Goal: Information Seeking & Learning: Learn about a topic

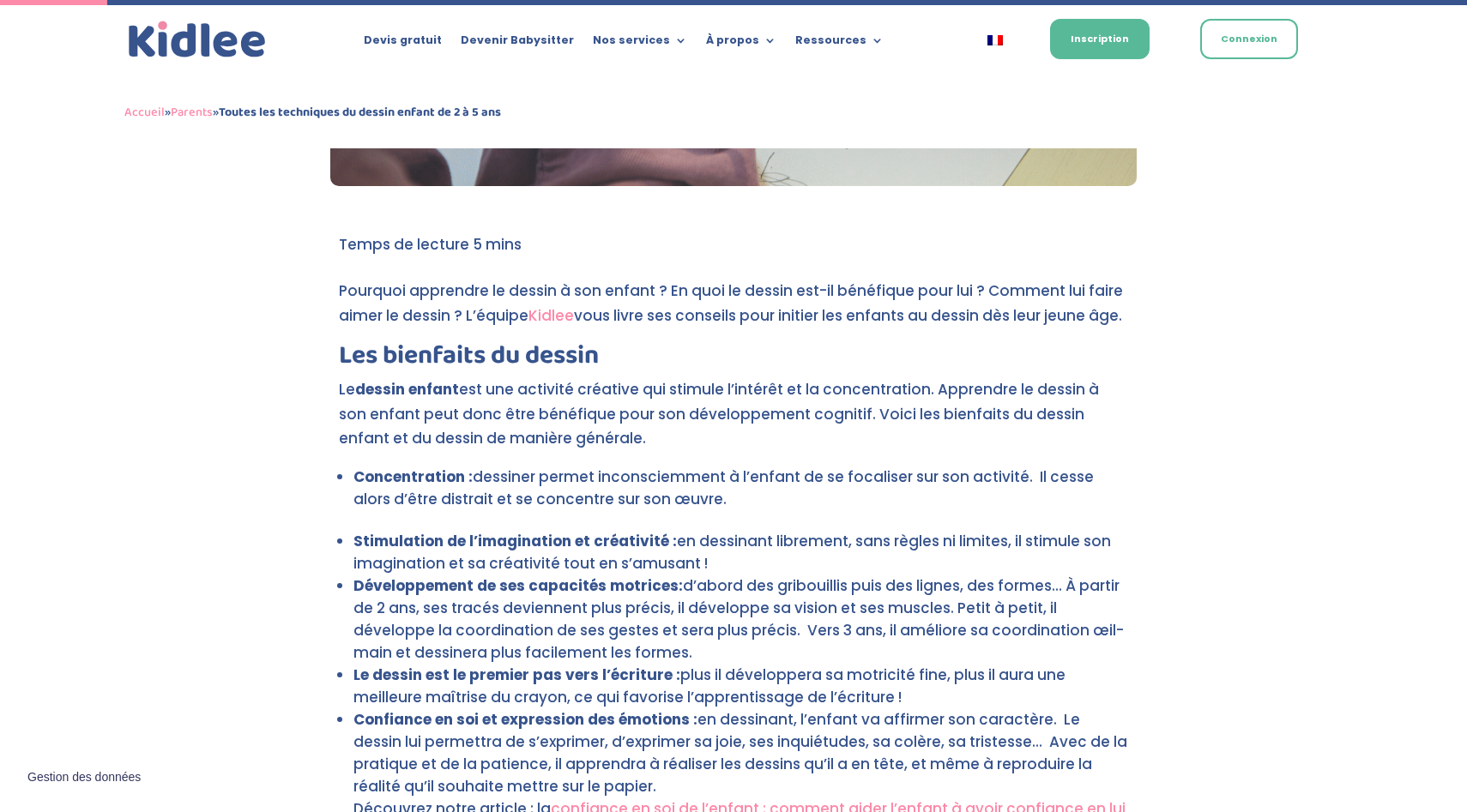
drag, startPoint x: 696, startPoint y: 274, endPoint x: 828, endPoint y: 585, distance: 337.9
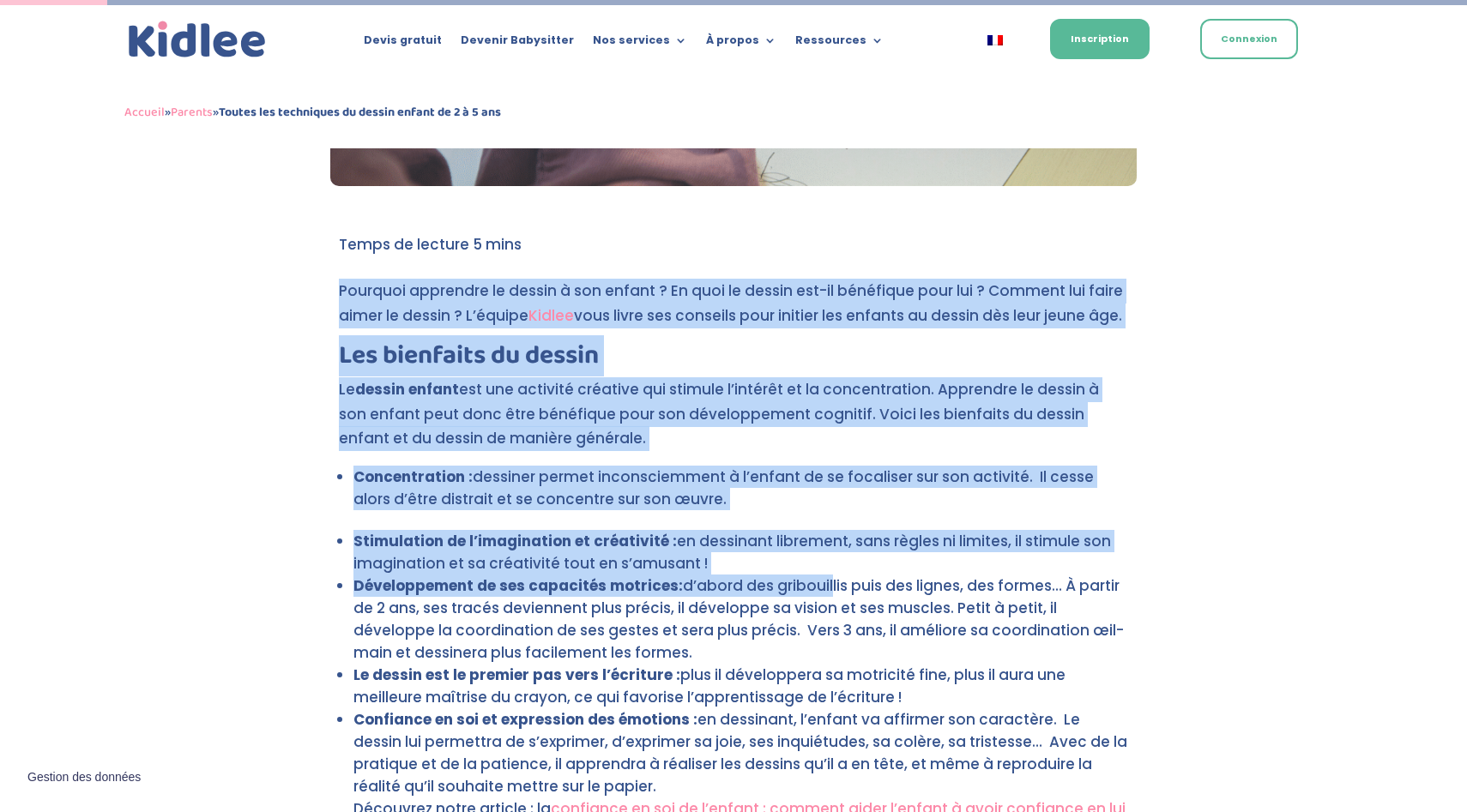
click at [828, 585] on li "Développement de ses capacités motrices: d’abord des gribouillis puis des ligne…" at bounding box center [740, 619] width 774 height 89
drag, startPoint x: 828, startPoint y: 585, endPoint x: 417, endPoint y: 217, distance: 551.7
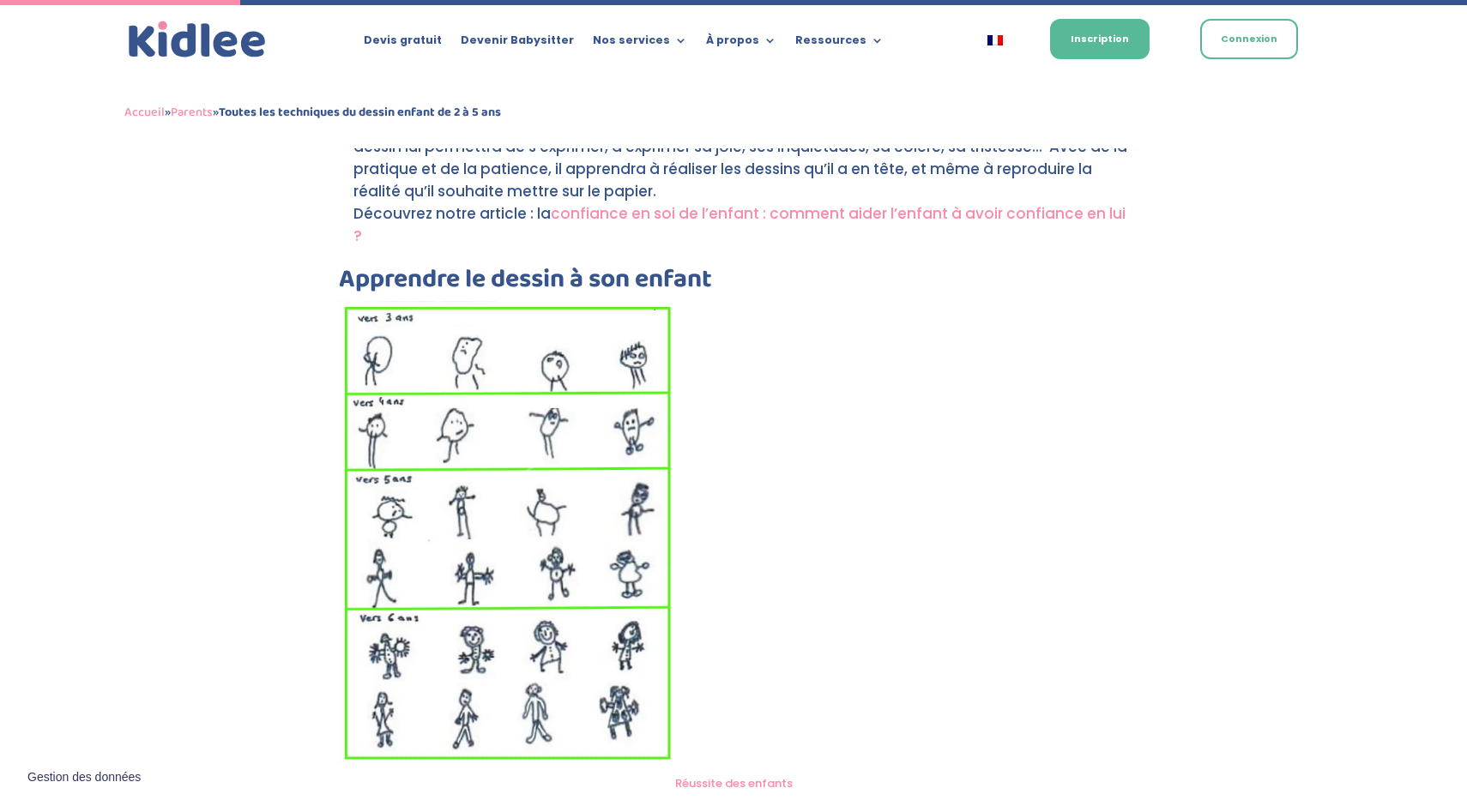
scroll to position [1052, 0]
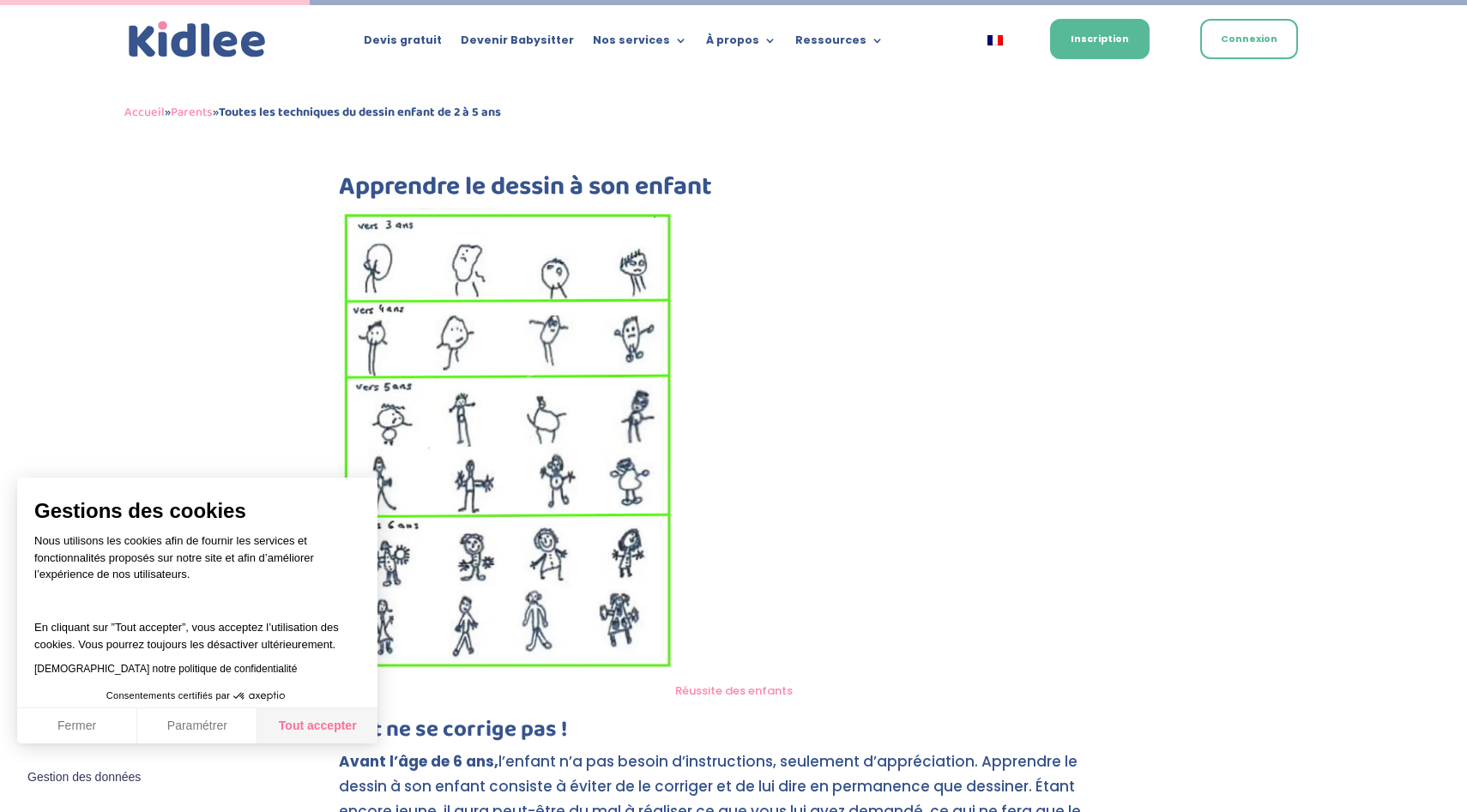
click at [303, 731] on button "Tout accepter" at bounding box center [317, 727] width 120 height 36
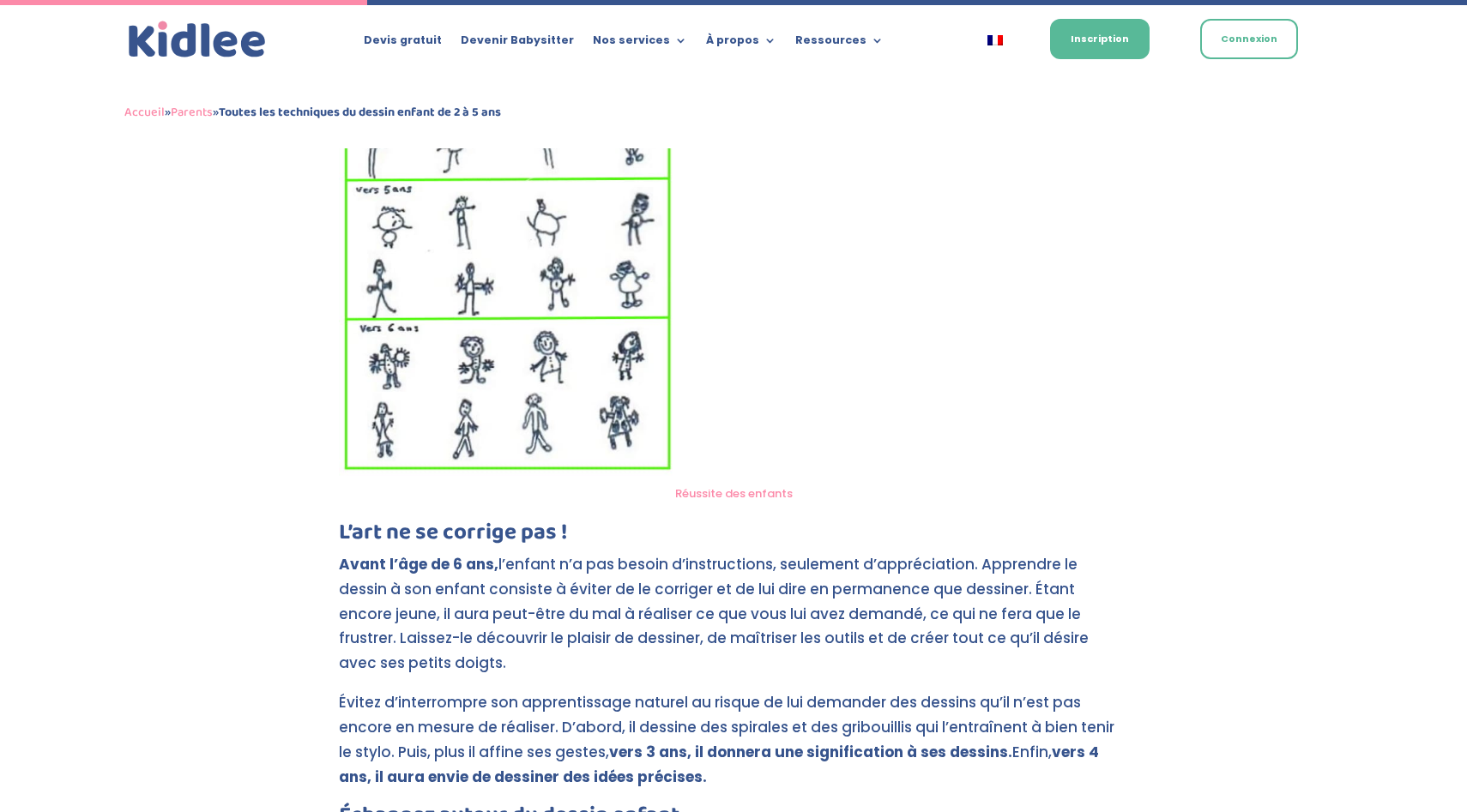
scroll to position [1333, 0]
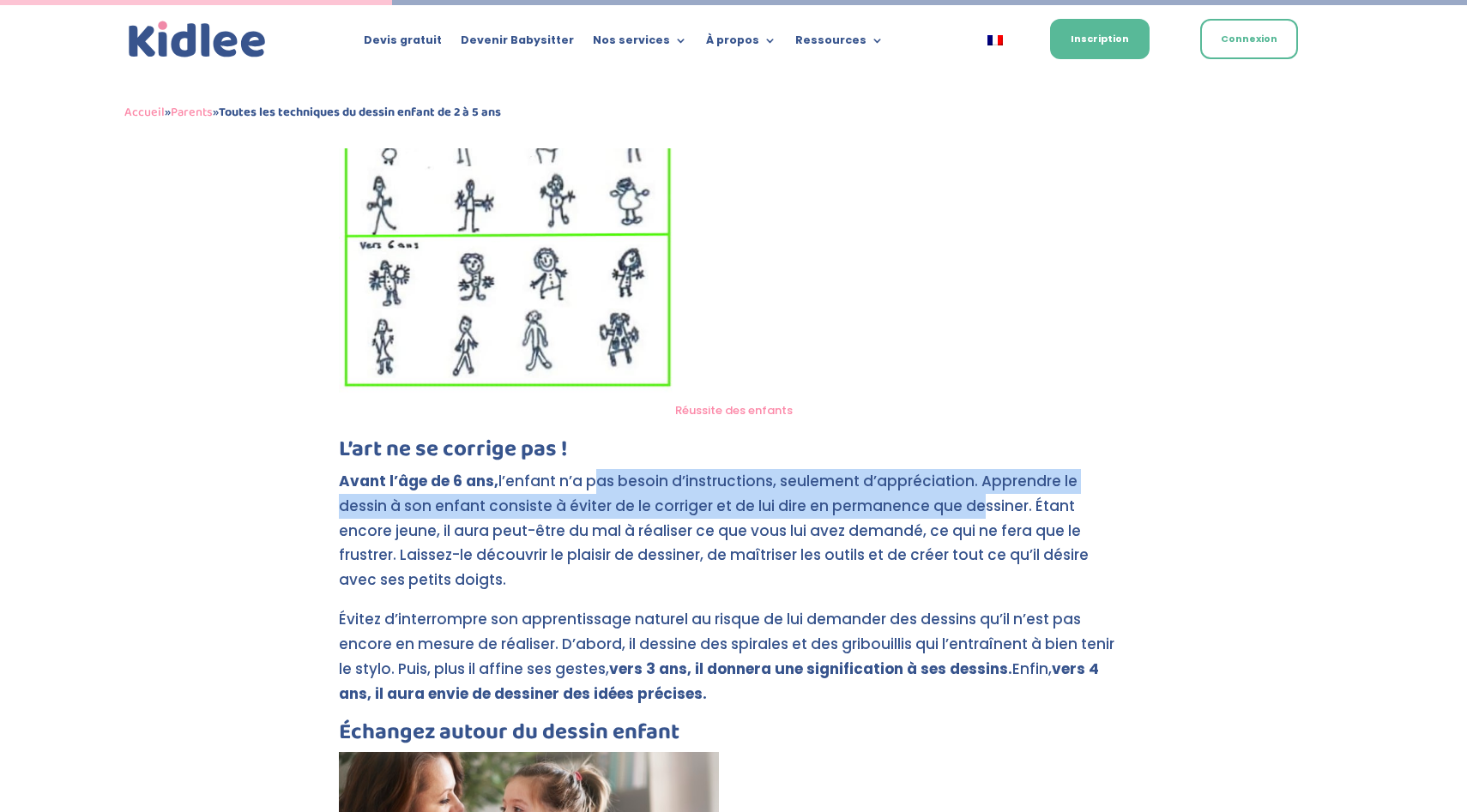
drag, startPoint x: 587, startPoint y: 455, endPoint x: 920, endPoint y: 499, distance: 335.9
click at [920, 498] on p "Avant l’âge de 6 ans, l’enfant n’a pas besoin d’instructions, seulement d’appré…" at bounding box center [733, 538] width 789 height 139
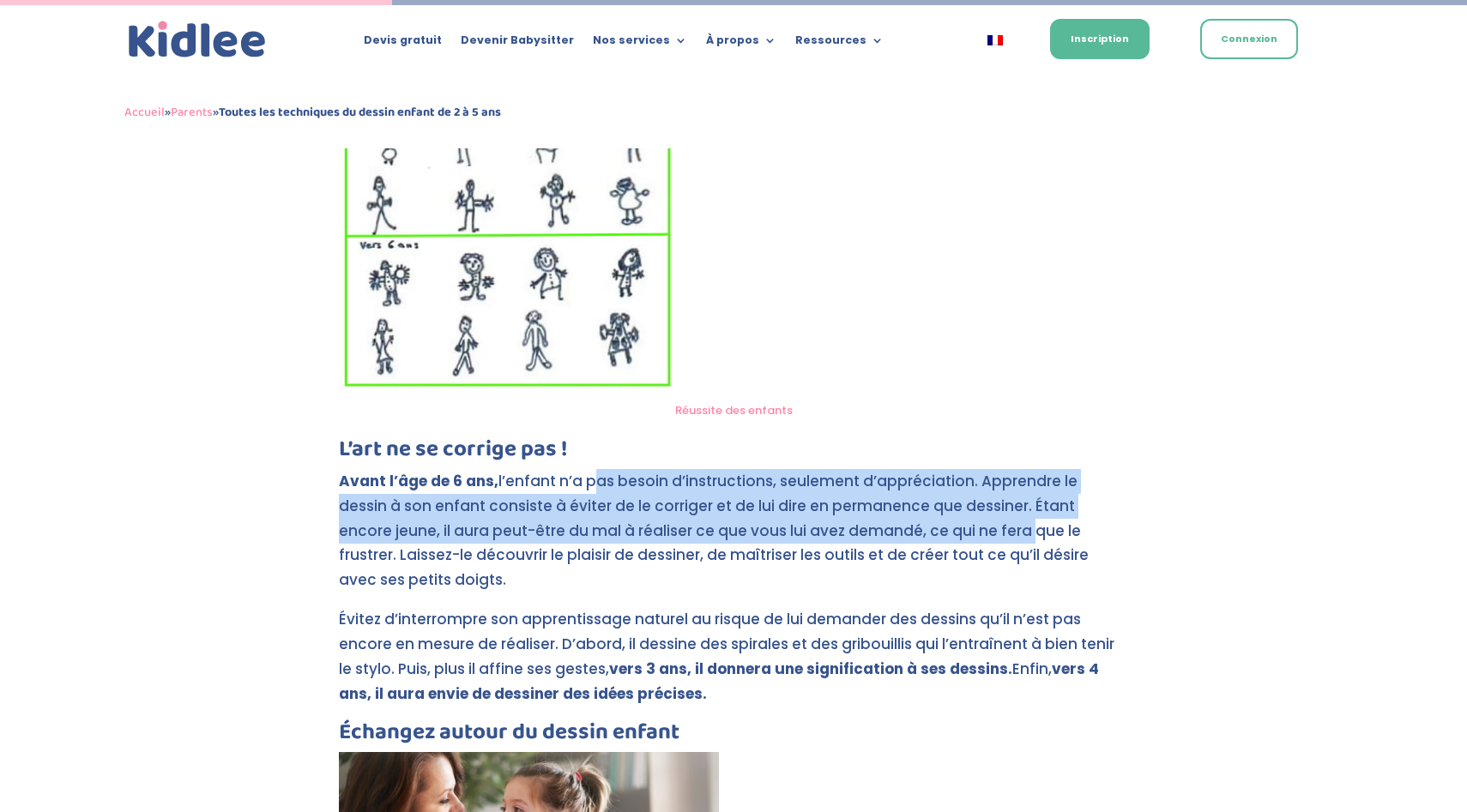
click at [920, 499] on p "Avant l’âge de 6 ans, l’enfant n’a pas besoin d’instructions, seulement d’appré…" at bounding box center [733, 538] width 789 height 139
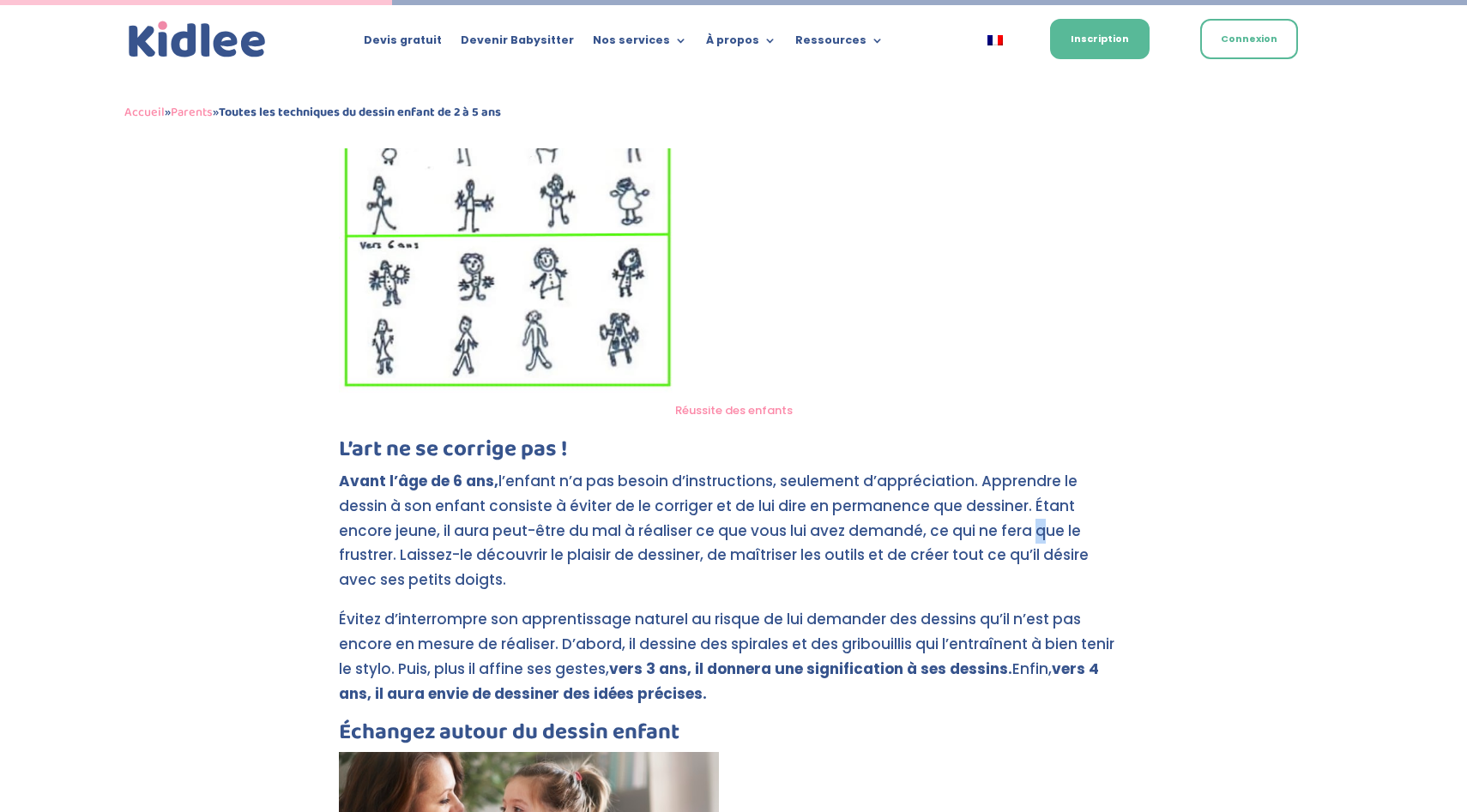
click at [920, 499] on p "Avant l’âge de 6 ans, l’enfant n’a pas besoin d’instructions, seulement d’appré…" at bounding box center [733, 538] width 789 height 139
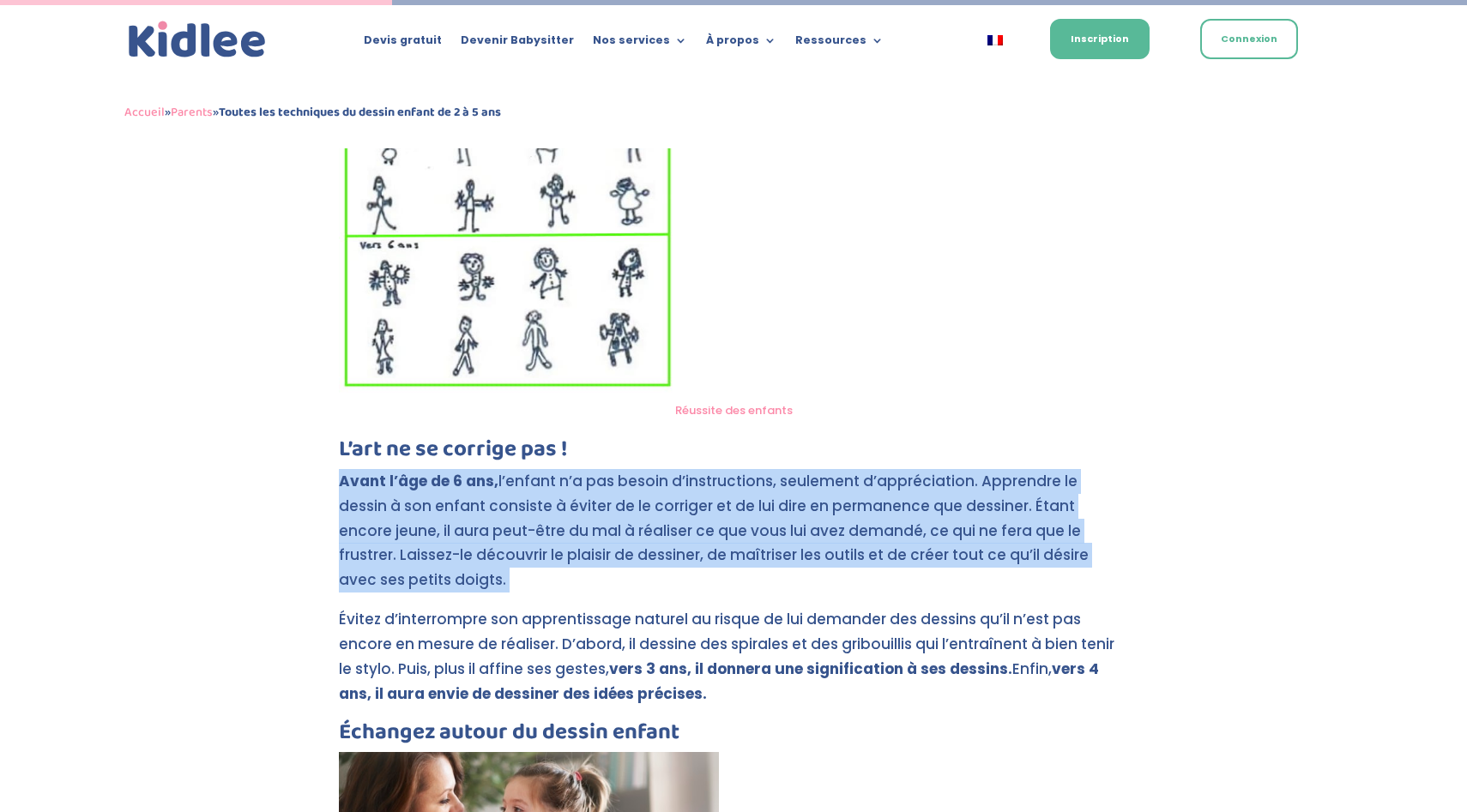
drag, startPoint x: 920, startPoint y: 499, endPoint x: 607, endPoint y: 496, distance: 313.0
click at [607, 496] on p "Avant l’âge de 6 ans, l’enfant n’a pas besoin d’instructions, seulement d’appré…" at bounding box center [733, 538] width 789 height 139
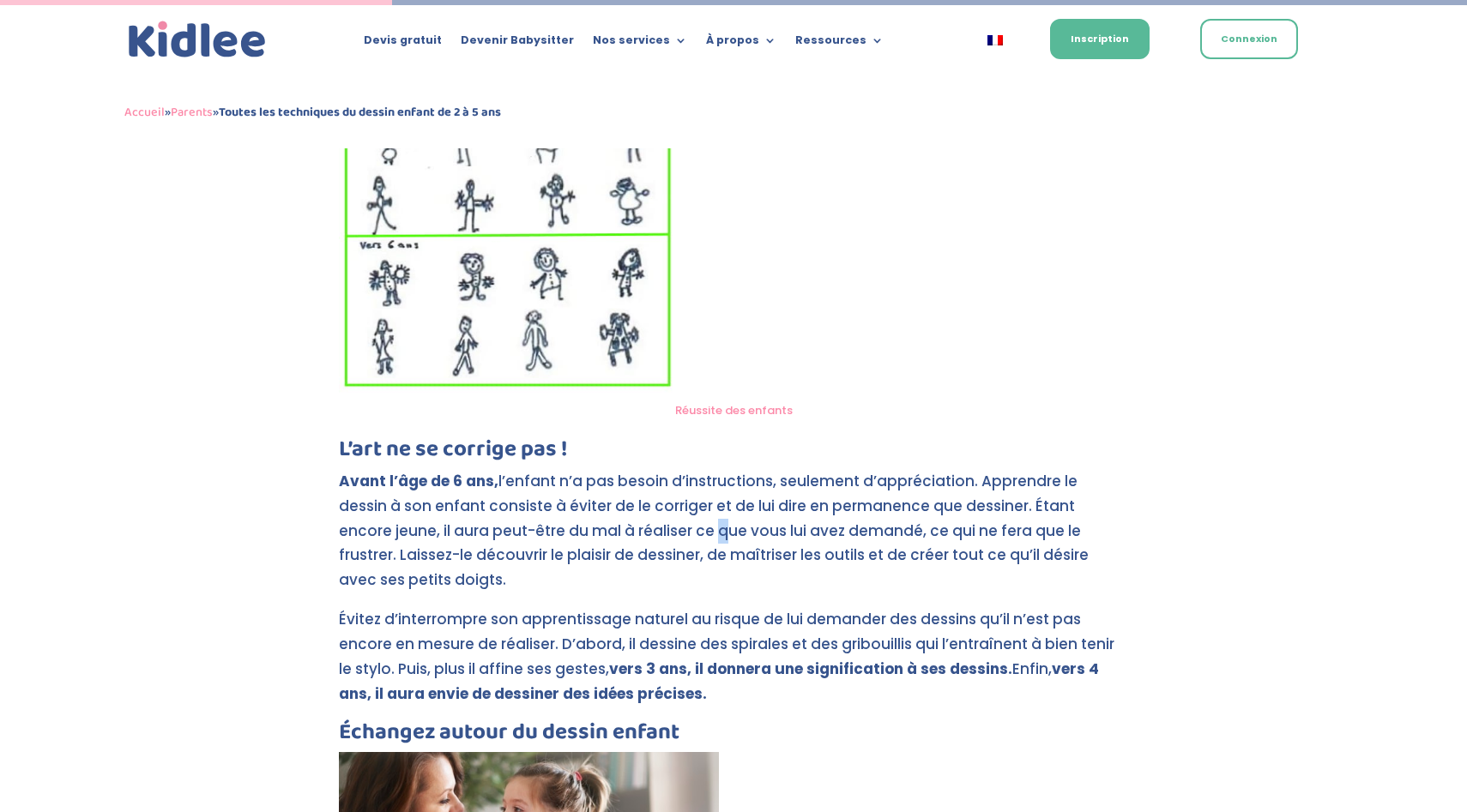
click at [607, 496] on p "Avant l’âge de 6 ans, l’enfant n’a pas besoin d’instructions, seulement d’appré…" at bounding box center [733, 538] width 789 height 139
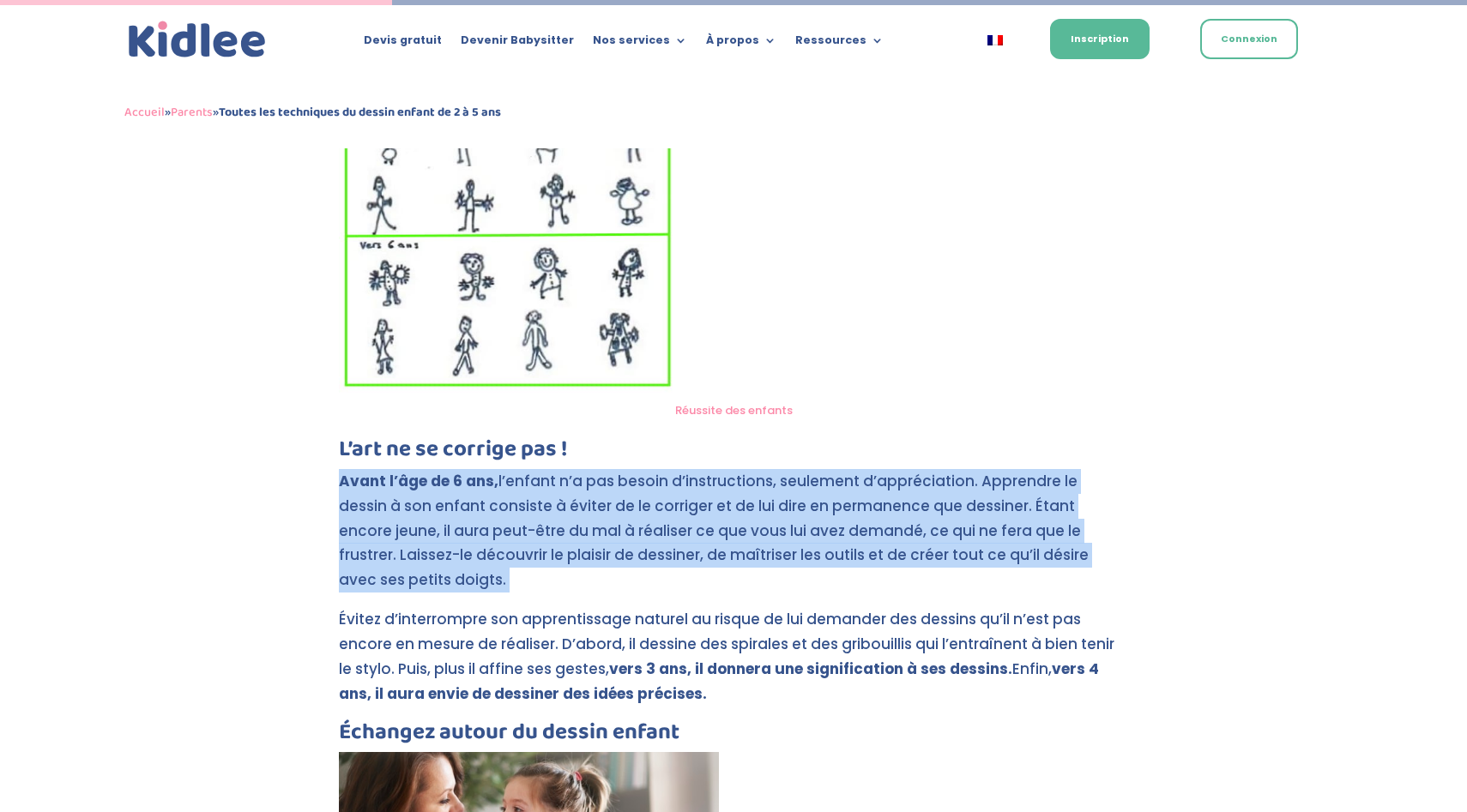
click at [607, 496] on p "Avant l’âge de 6 ans, l’enfant n’a pas besoin d’instructions, seulement d’appré…" at bounding box center [733, 538] width 789 height 139
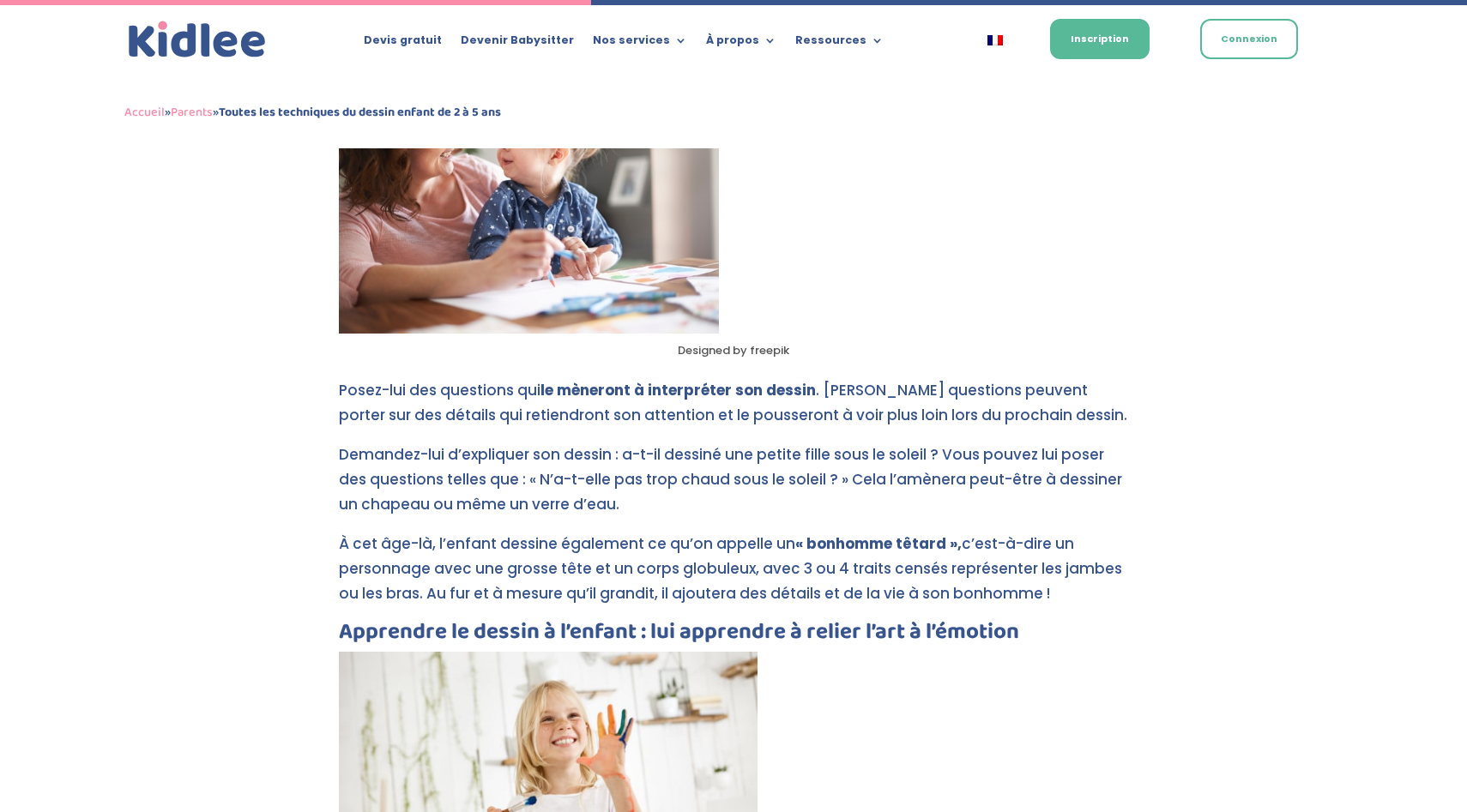
scroll to position [2014, 0]
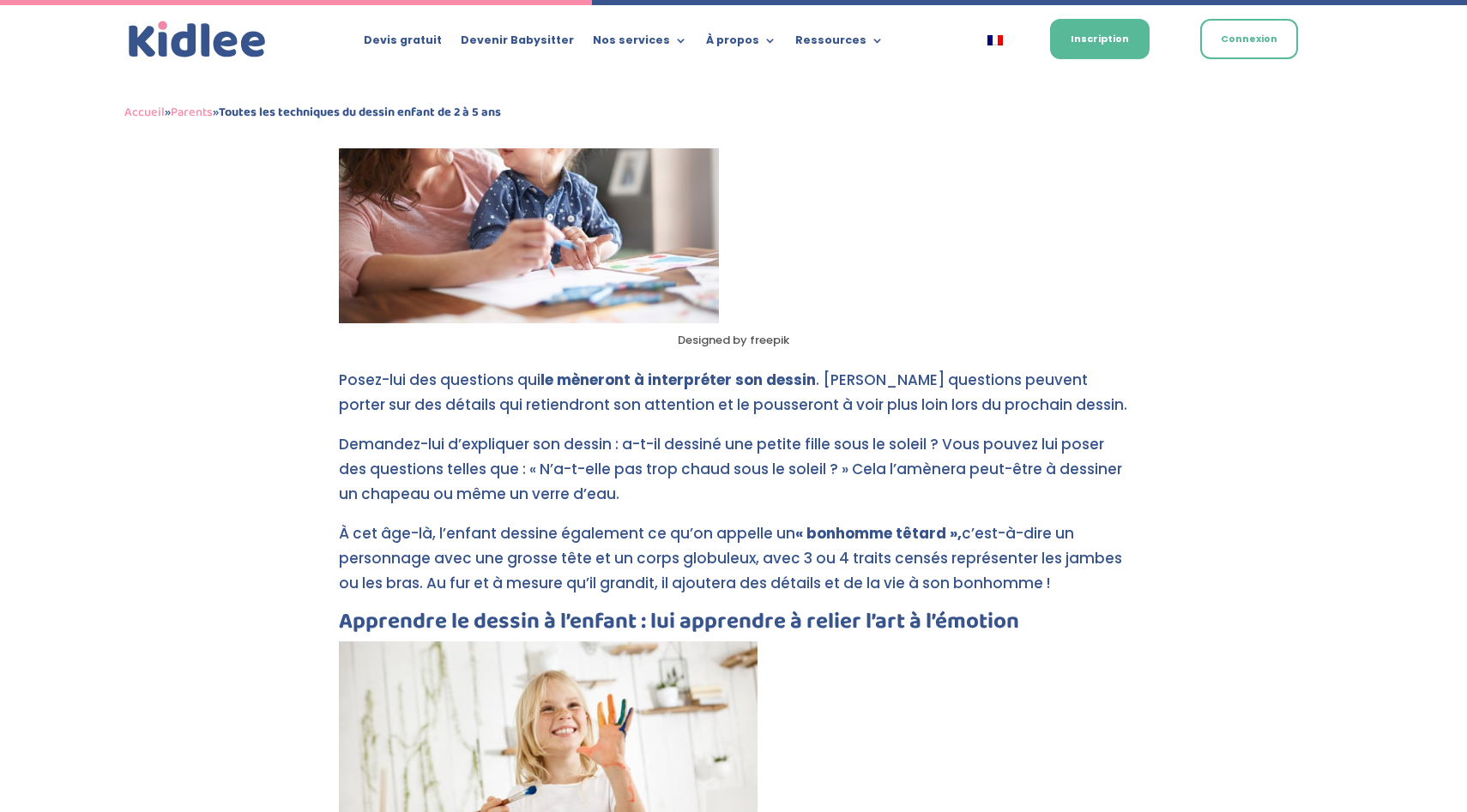
click at [607, 522] on p "À cet âge-là, l’enfant dessine également ce qu’on appelle un « bonhomme têtard …" at bounding box center [733, 566] width 789 height 89
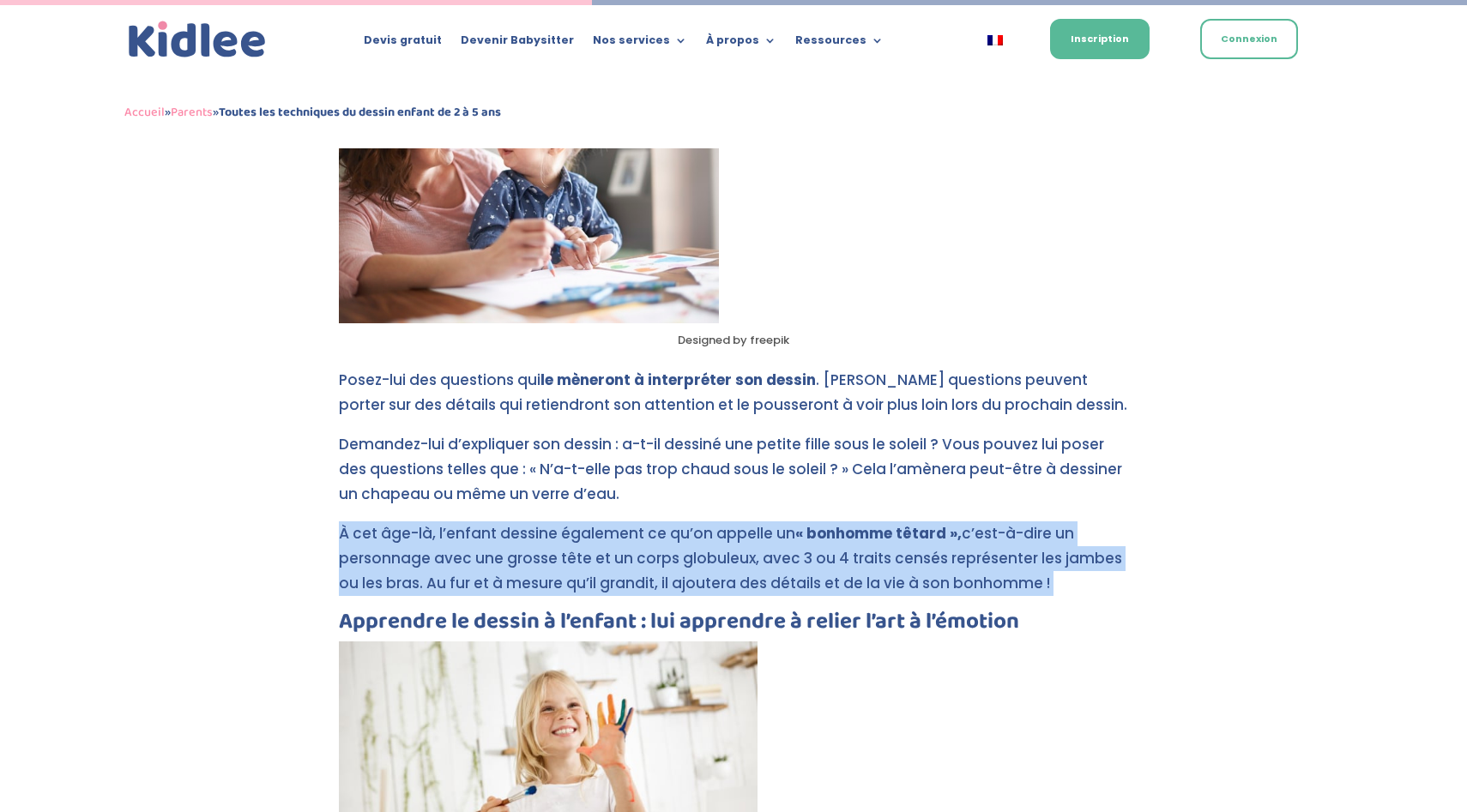
click at [607, 522] on p "À cet âge-là, l’enfant dessine également ce qu’on appelle un « bonhomme têtard …" at bounding box center [733, 566] width 789 height 89
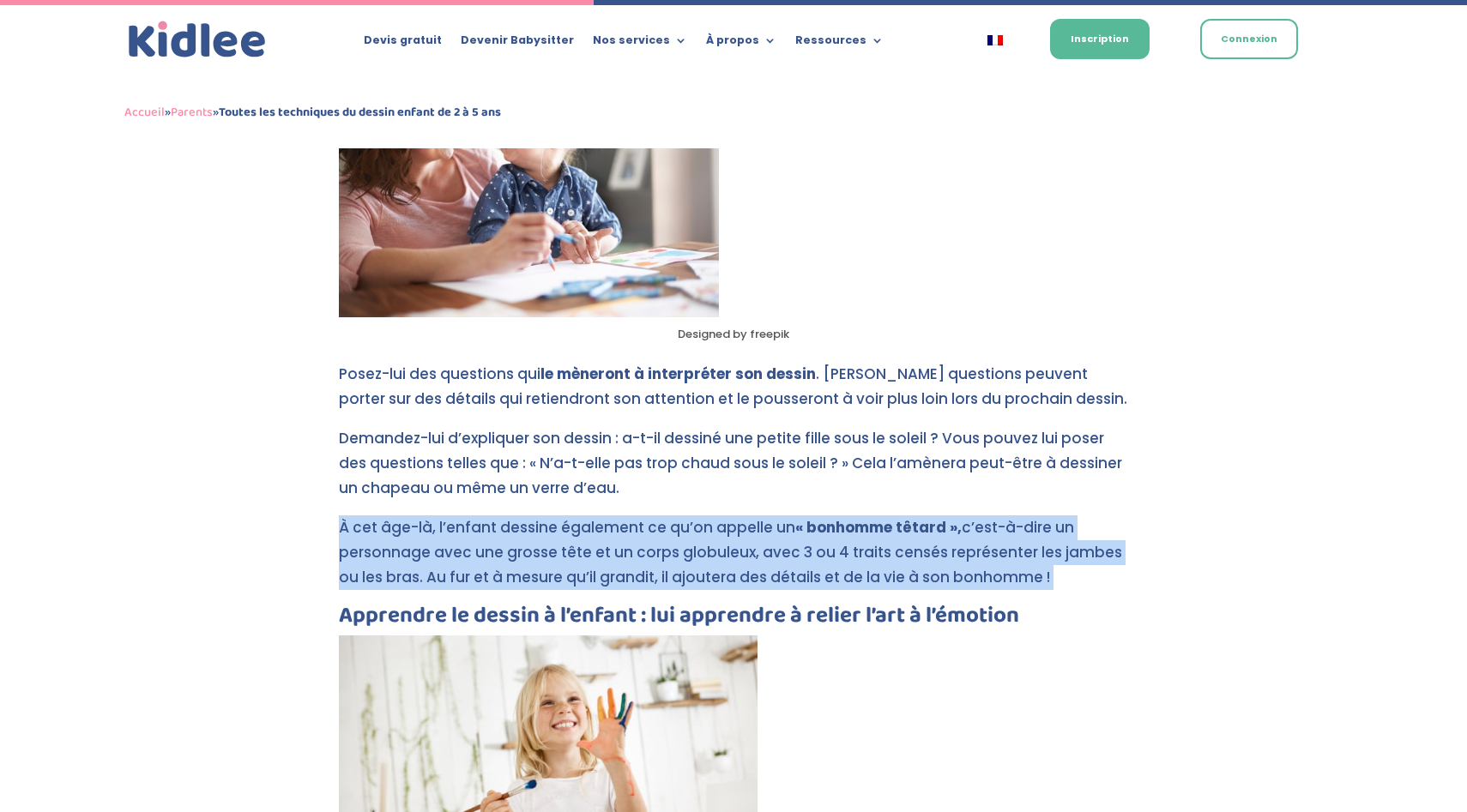
click at [607, 515] on p "À cet âge-là, l’enfant dessine également ce qu’on appelle un « bonhomme têtard …" at bounding box center [733, 560] width 789 height 89
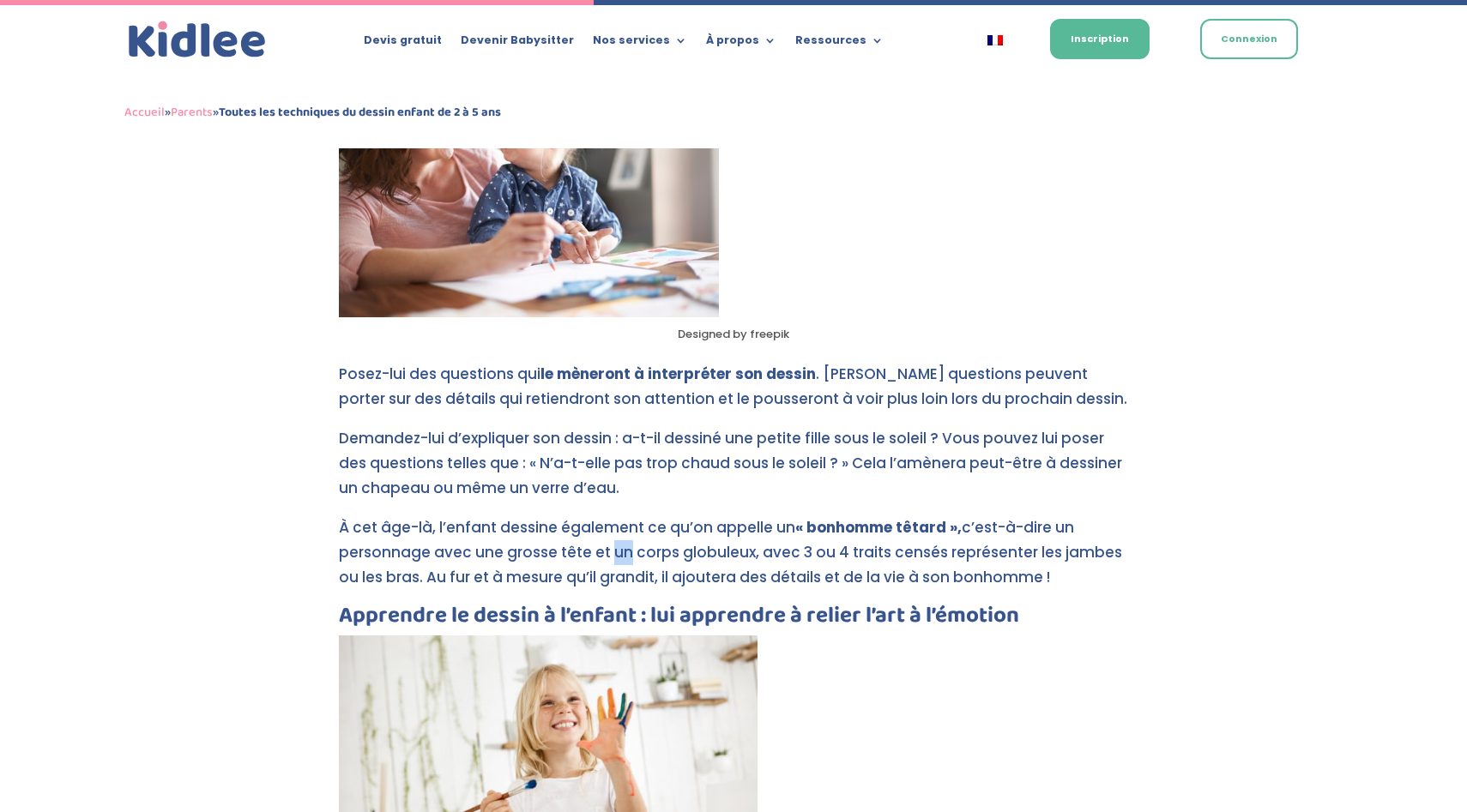
click at [607, 515] on p "À cet âge-là, l’enfant dessine également ce qu’on appelle un « bonhomme têtard …" at bounding box center [733, 560] width 789 height 89
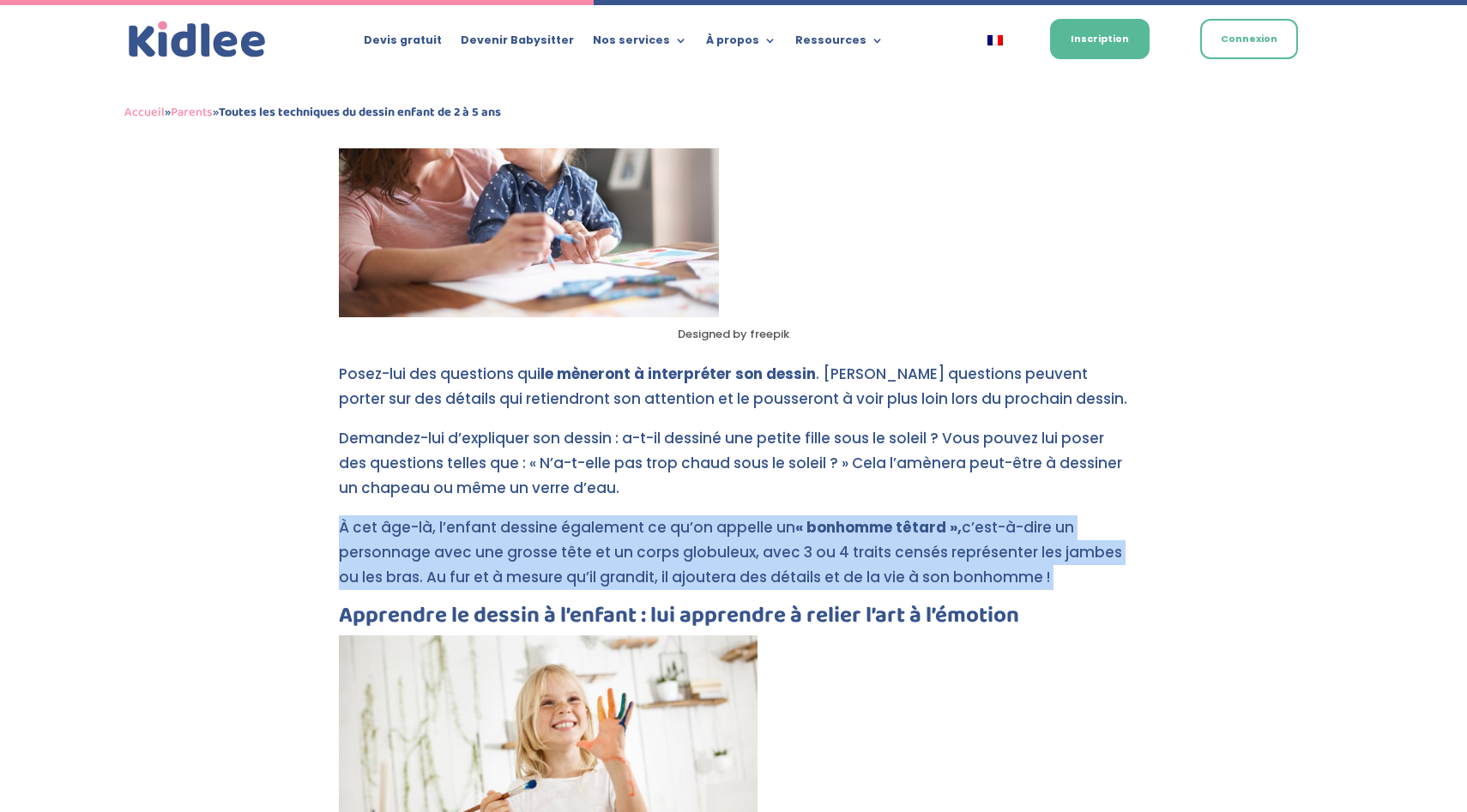
click at [607, 515] on p "À cet âge-là, l’enfant dessine également ce qu’on appelle un « bonhomme têtard …" at bounding box center [733, 560] width 789 height 89
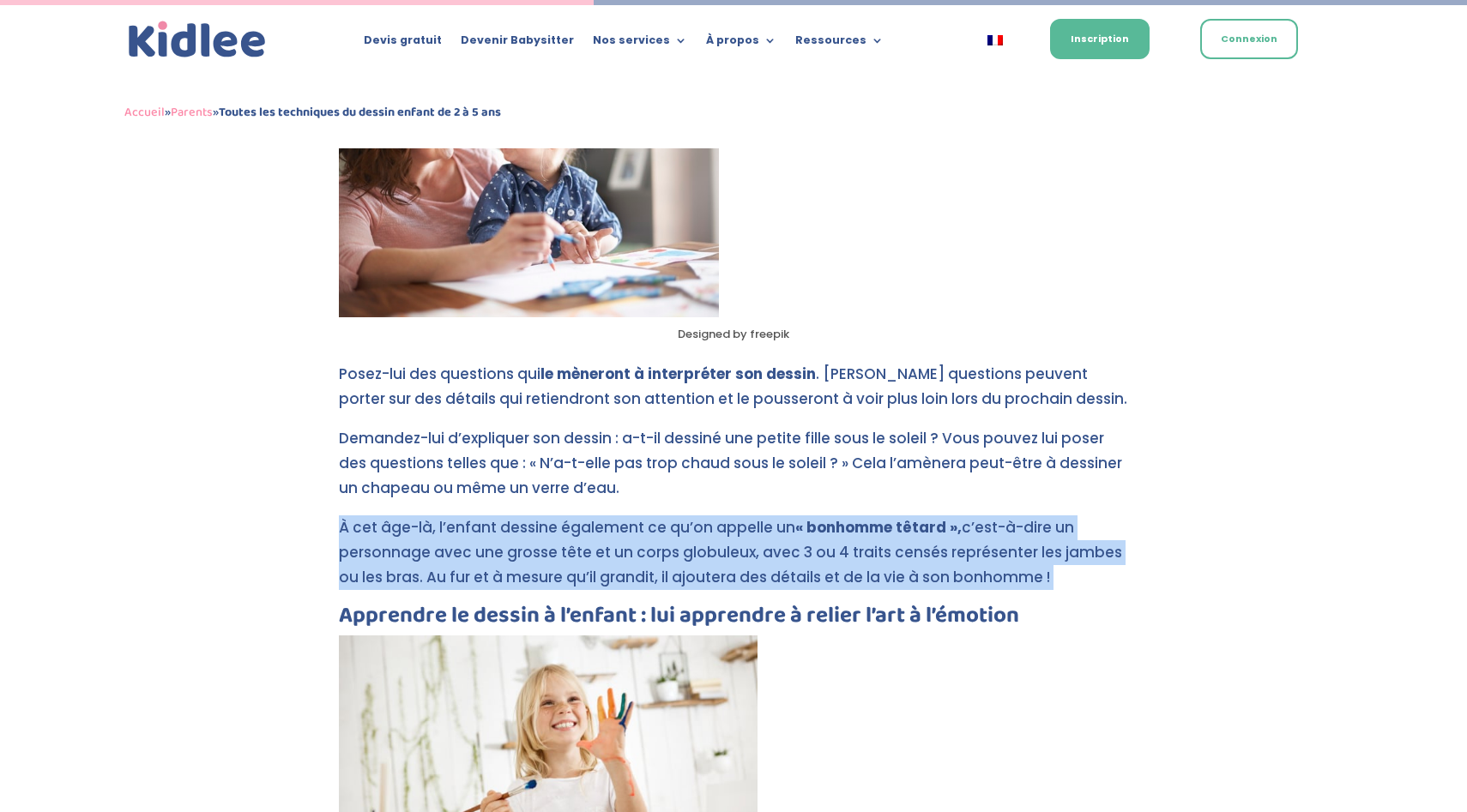
click at [607, 515] on p "À cet âge-là, l’enfant dessine également ce qu’on appelle un « bonhomme têtard …" at bounding box center [733, 560] width 789 height 89
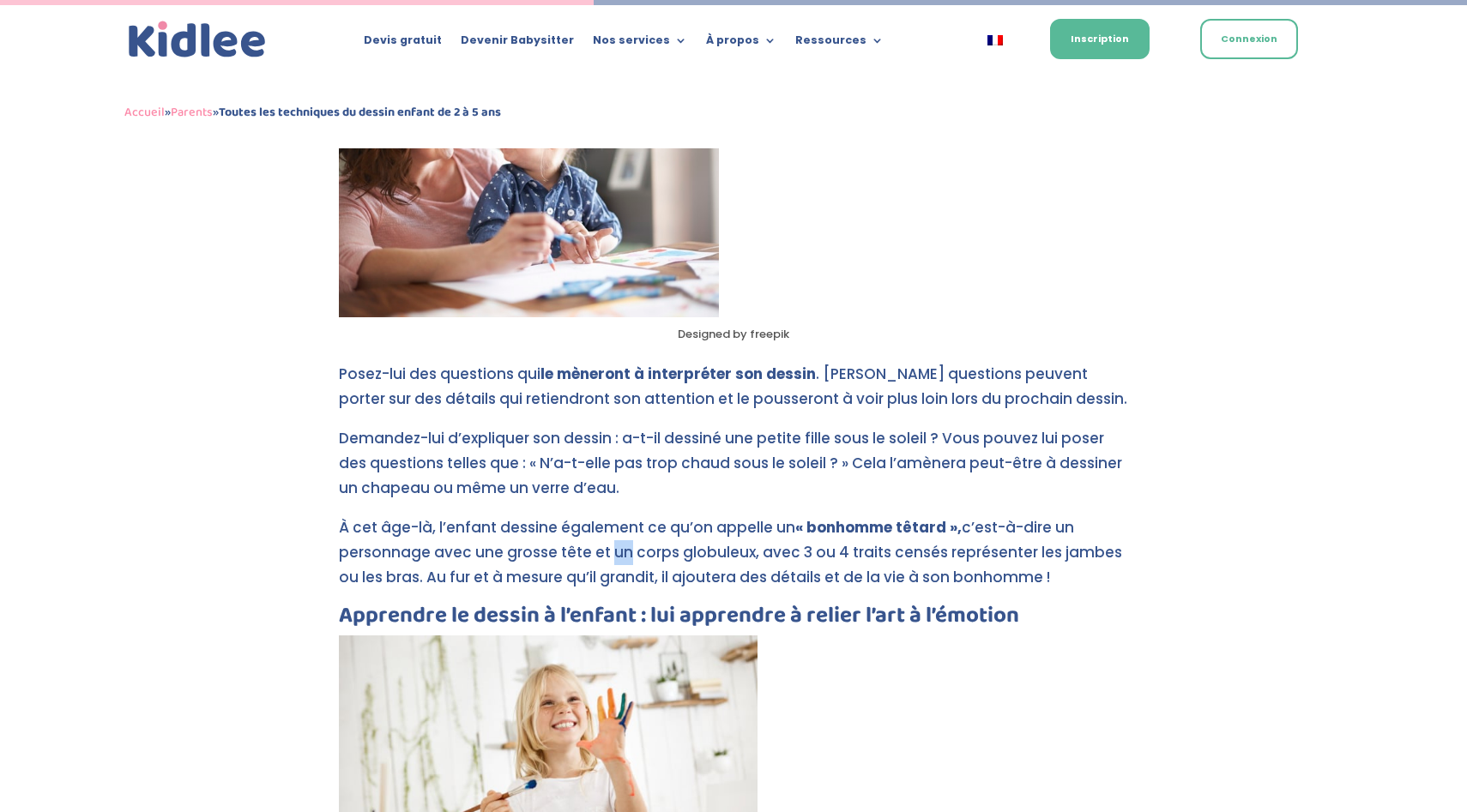
click at [607, 515] on p "À cet âge-là, l’enfant dessine également ce qu’on appelle un « bonhomme têtard …" at bounding box center [733, 560] width 789 height 89
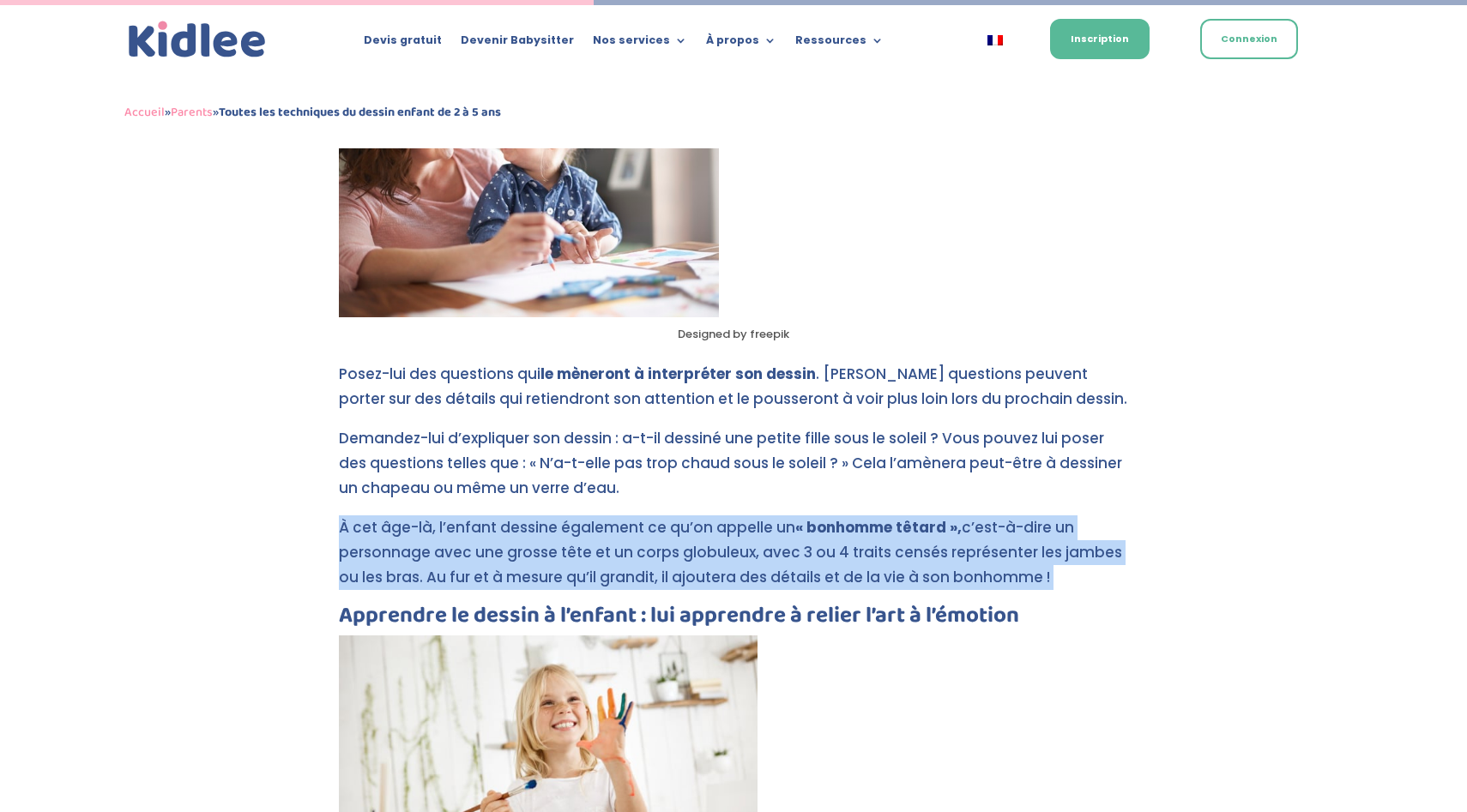
click at [607, 515] on p "À cet âge-là, l’enfant dessine également ce qu’on appelle un « bonhomme têtard …" at bounding box center [733, 560] width 789 height 89
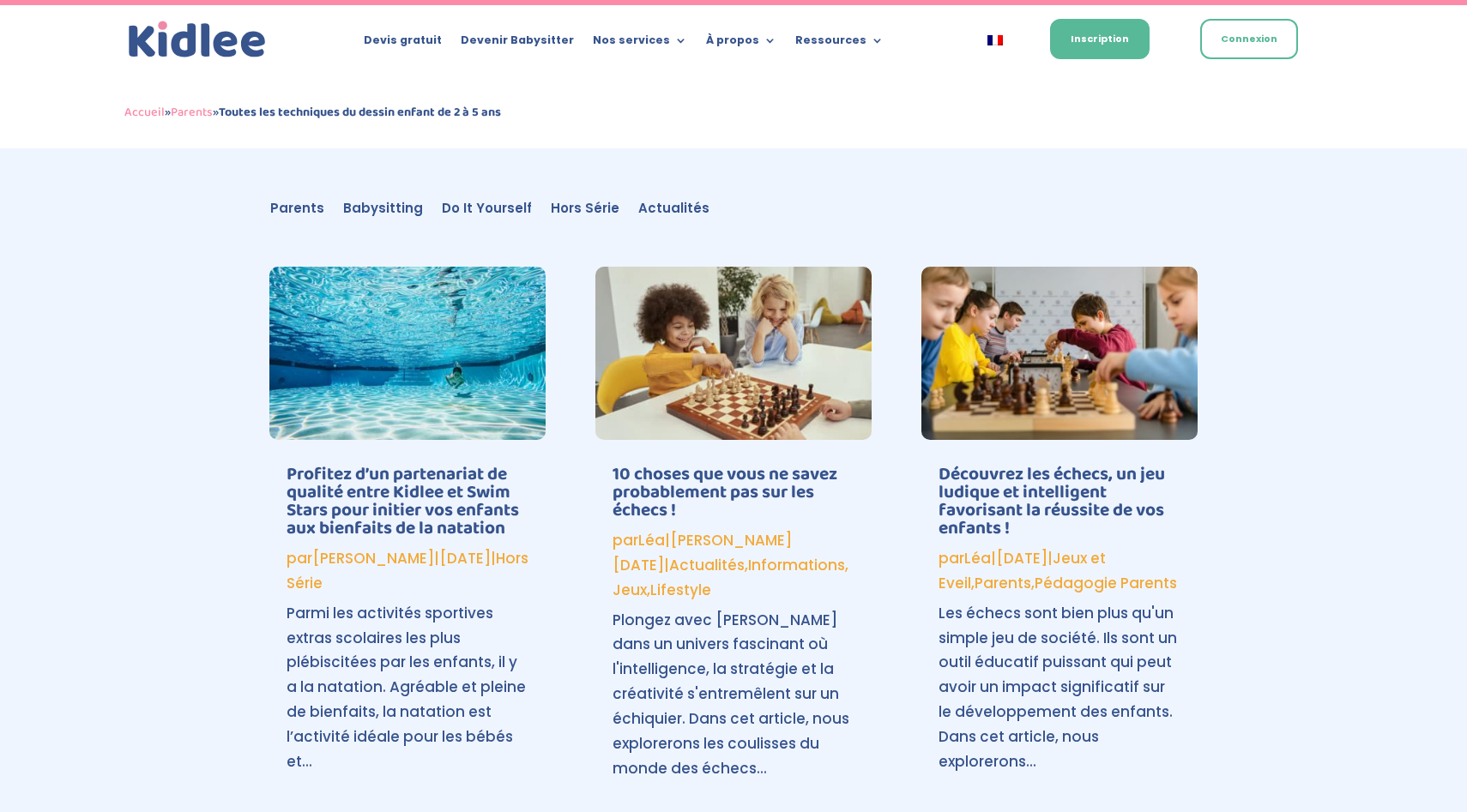
scroll to position [5832, 0]
